Goal: Check status: Check status

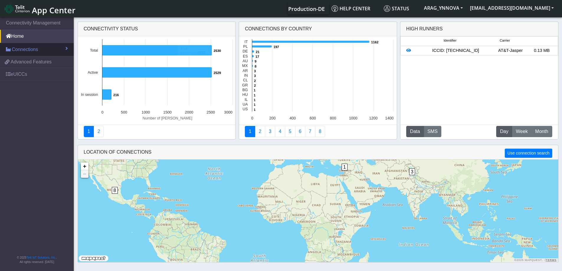
click at [29, 52] on span "Connections" at bounding box center [25, 49] width 26 height 7
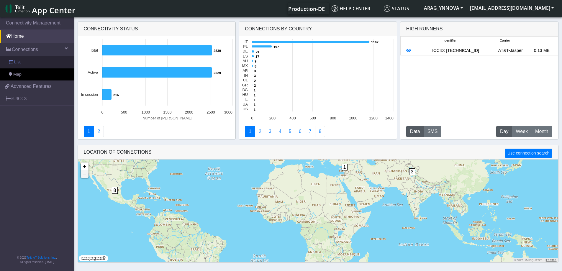
click at [32, 63] on link "List" at bounding box center [37, 62] width 74 height 12
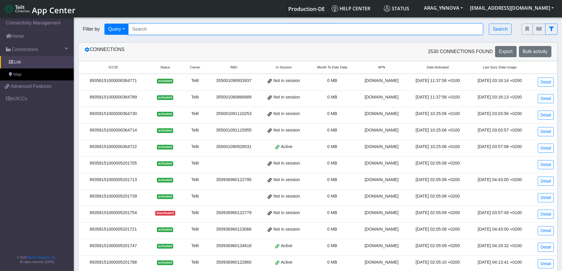
click at [141, 30] on input "Search..." at bounding box center [305, 29] width 355 height 11
paste input "89358151000008912829"
type input "89358151000008912829"
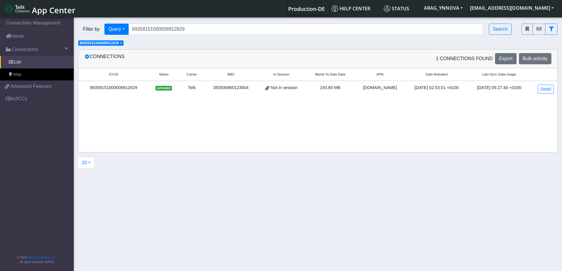
click at [127, 86] on div "89358151000008912829" at bounding box center [113, 88] width 63 height 6
copy div "89358151000008912829"
click at [24, 52] on span "Connections" at bounding box center [25, 49] width 26 height 7
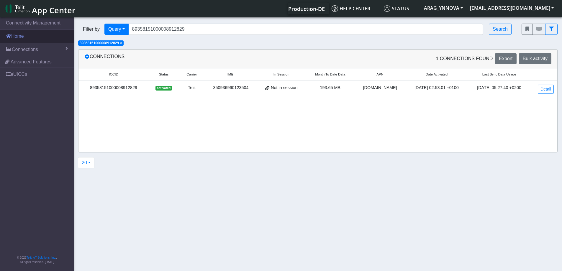
click at [23, 37] on link "Home" at bounding box center [37, 36] width 74 height 13
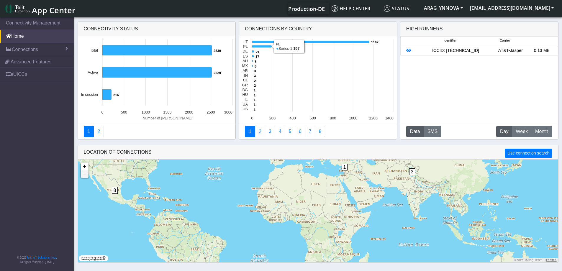
click at [418, 134] on button "Data" at bounding box center [415, 131] width 18 height 11
click at [544, 133] on span "Month" at bounding box center [541, 131] width 13 height 7
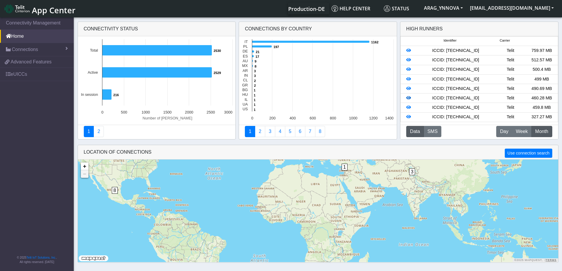
click at [409, 96] on icon at bounding box center [408, 98] width 5 height 4
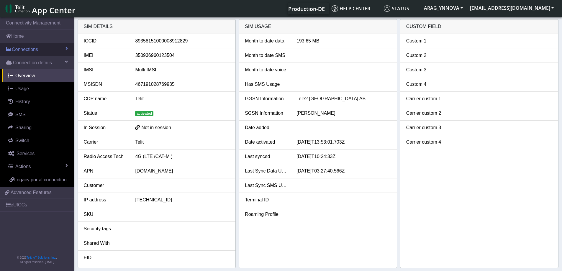
click at [37, 52] on span "Connections" at bounding box center [25, 49] width 26 height 7
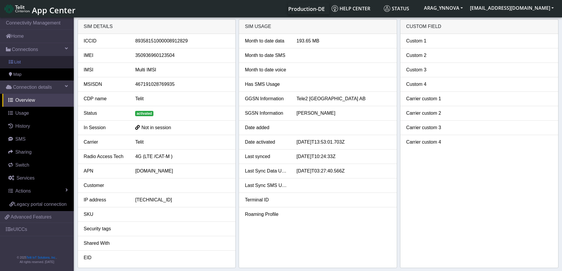
click at [32, 64] on link "List" at bounding box center [37, 62] width 74 height 12
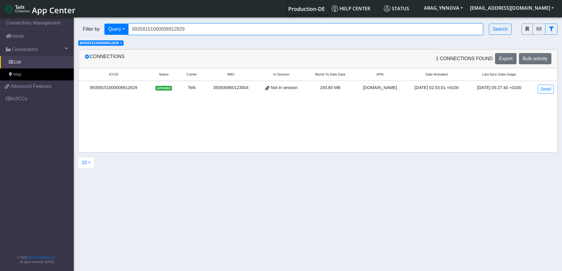
click at [193, 29] on input "89358151000008912829" at bounding box center [305, 29] width 355 height 11
click at [226, 84] on td "350936960123504" at bounding box center [231, 89] width 52 height 17
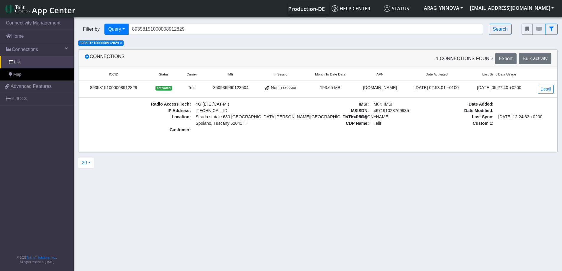
click at [228, 87] on div "350936960123504" at bounding box center [230, 88] width 45 height 6
copy div "350936960123504"
